Goal: Information Seeking & Learning: Compare options

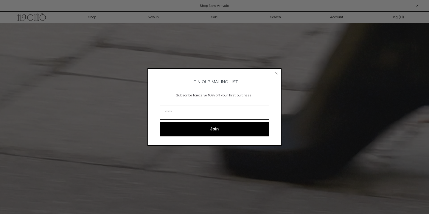
click at [277, 72] on circle "Close dialog" at bounding box center [277, 74] width 6 height 6
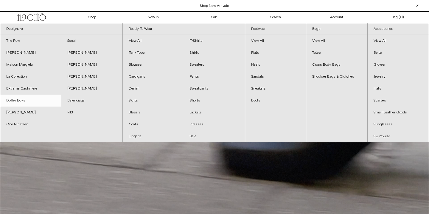
click at [17, 100] on link "Doffer Boys" at bounding box center [30, 101] width 61 height 12
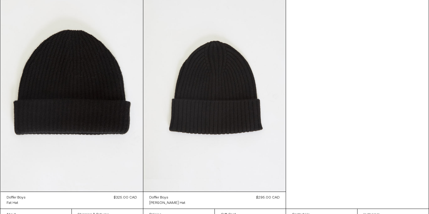
scroll to position [518, 0]
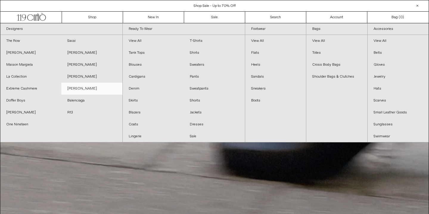
click at [86, 89] on link "[PERSON_NAME]" at bounding box center [91, 89] width 61 height 12
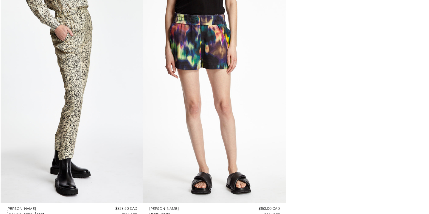
scroll to position [4943, 0]
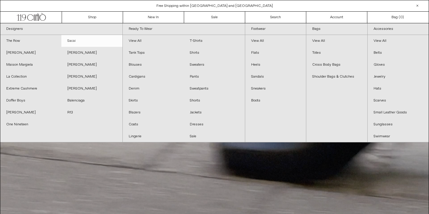
click at [76, 39] on link "Sacai" at bounding box center [91, 41] width 61 height 12
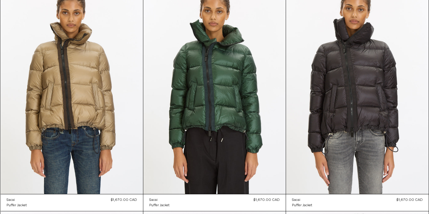
scroll to position [1211, 0]
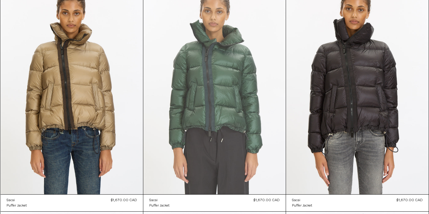
click at [200, 69] on at bounding box center [214, 87] width 143 height 214
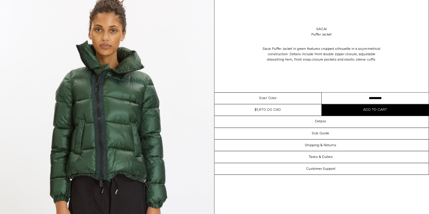
scroll to position [43, 0]
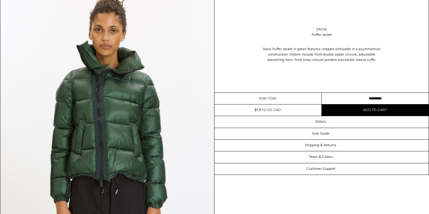
click at [365, 95] on select "********* ********* *********" at bounding box center [375, 99] width 107 height 12
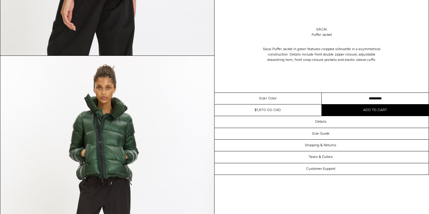
scroll to position [788, 0]
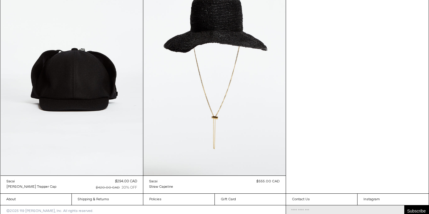
scroll to position [3782, 0]
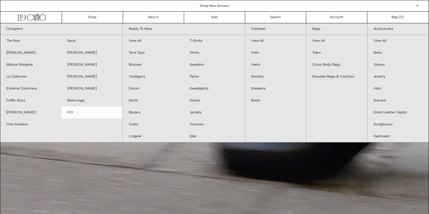
click at [71, 112] on link "R13" at bounding box center [91, 112] width 61 height 12
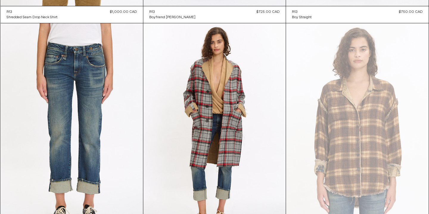
scroll to position [542, 0]
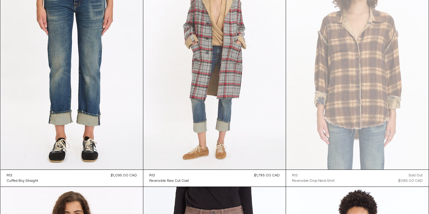
click at [221, 140] on at bounding box center [214, 62] width 143 height 214
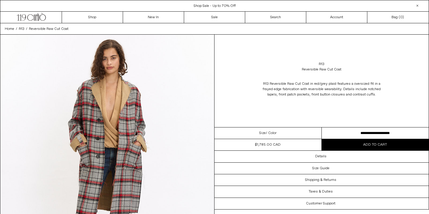
click at [350, 132] on select "**********" at bounding box center [375, 133] width 107 height 12
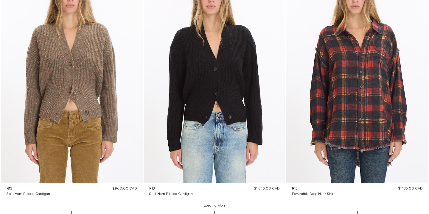
scroll to position [1705, 0]
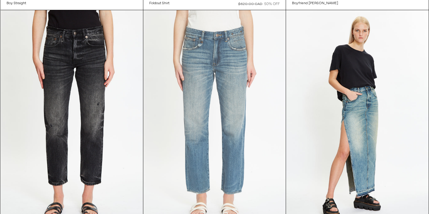
scroll to position [3035, 0]
click at [226, 87] on at bounding box center [214, 117] width 143 height 214
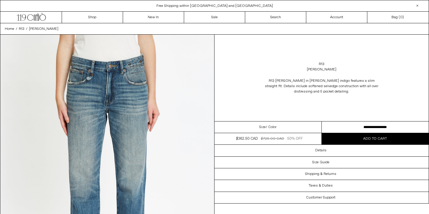
click at [366, 126] on select "**********" at bounding box center [375, 127] width 107 height 12
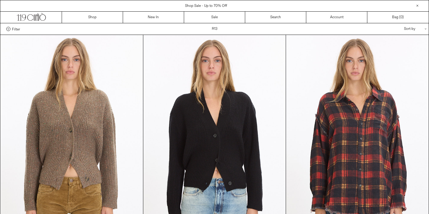
scroll to position [1707, 0]
